Goal: Transaction & Acquisition: Purchase product/service

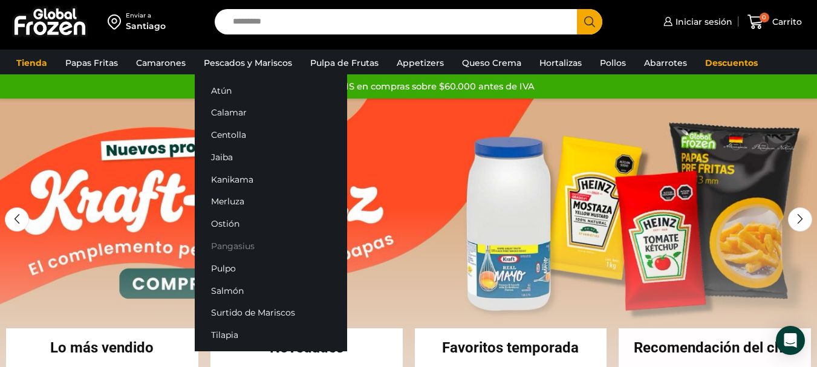
click at [246, 248] on link "Pangasius" at bounding box center [271, 246] width 152 height 22
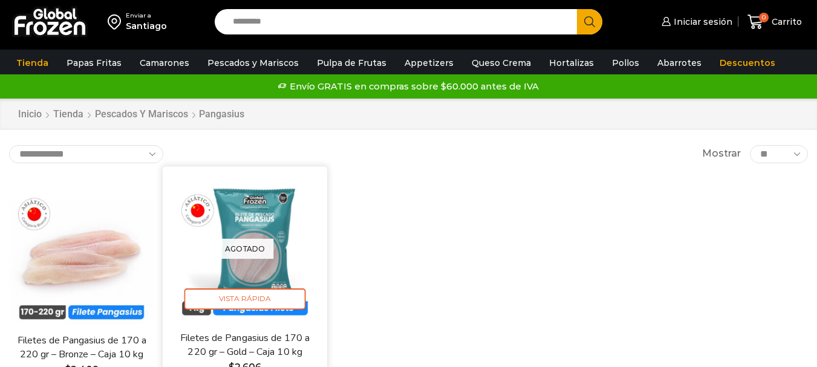
click at [287, 209] on div "Agotado [GEOGRAPHIC_DATA]" at bounding box center [245, 248] width 146 height 146
click at [260, 298] on span "Vista Rápida" at bounding box center [245, 299] width 122 height 21
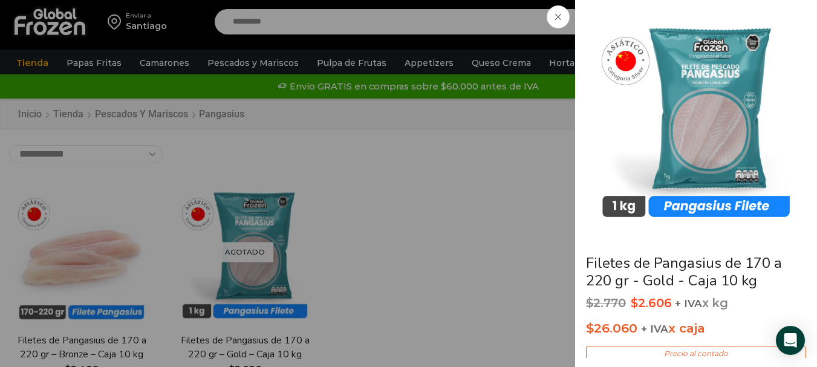
click at [402, 0] on div "Filetes de Pangasius de 170 a 220 gr - Gold - Caja 10 kg $ 2.770 Original price…" at bounding box center [408, 0] width 817 height 0
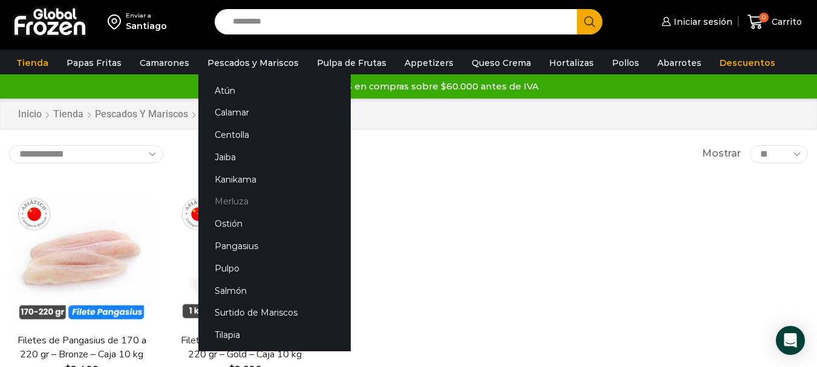
click at [232, 202] on link "Merluza" at bounding box center [274, 202] width 152 height 22
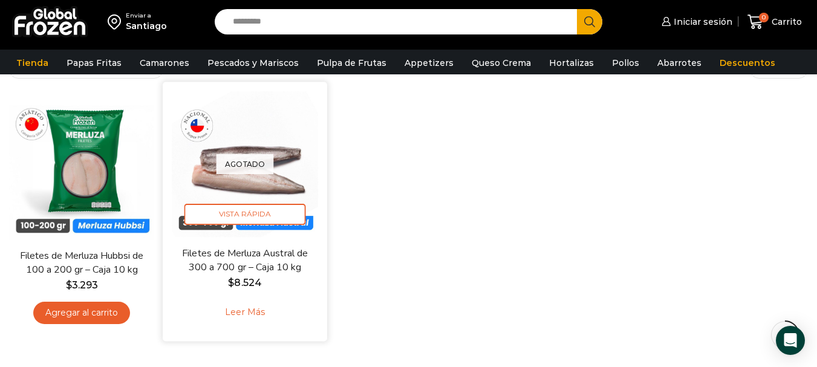
scroll to position [121, 0]
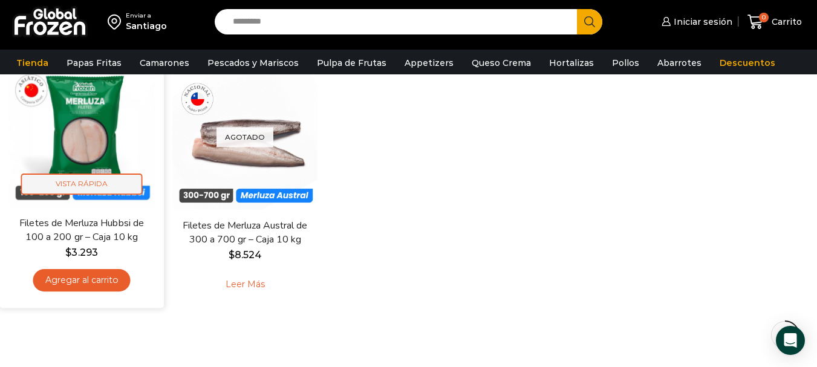
click at [104, 175] on span "Vista Rápida" at bounding box center [82, 184] width 122 height 21
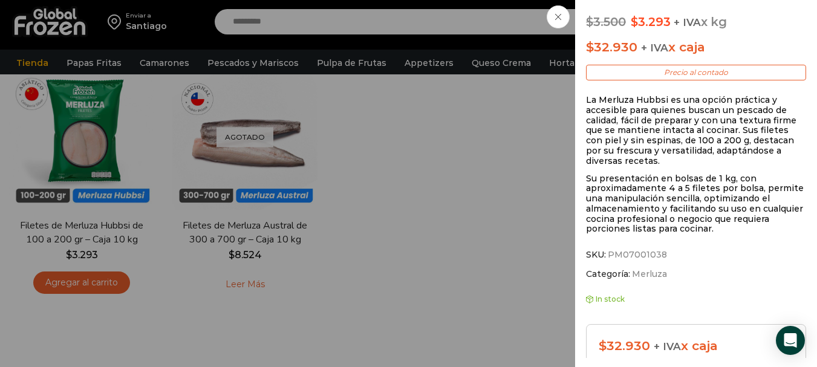
scroll to position [302, 0]
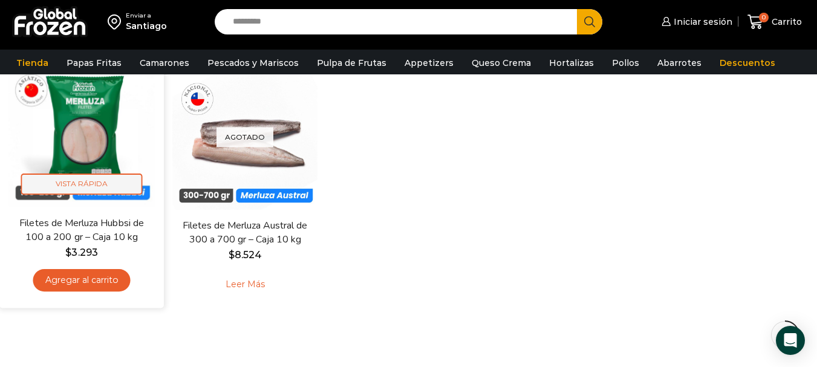
click at [99, 188] on span "Vista Rápida" at bounding box center [82, 184] width 122 height 21
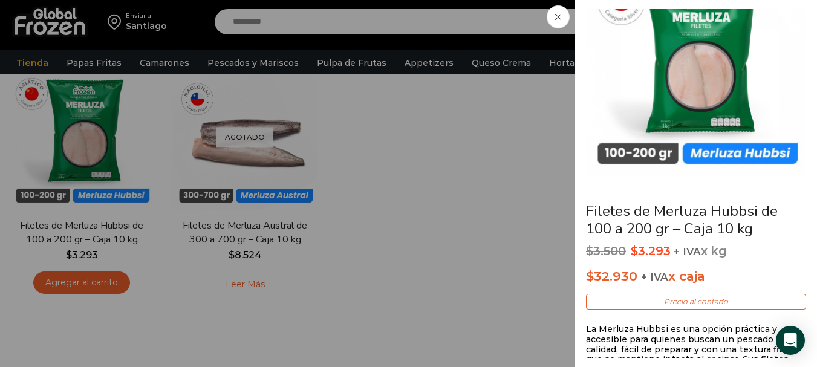
scroll to position [242, 0]
